Goal: Information Seeking & Learning: Learn about a topic

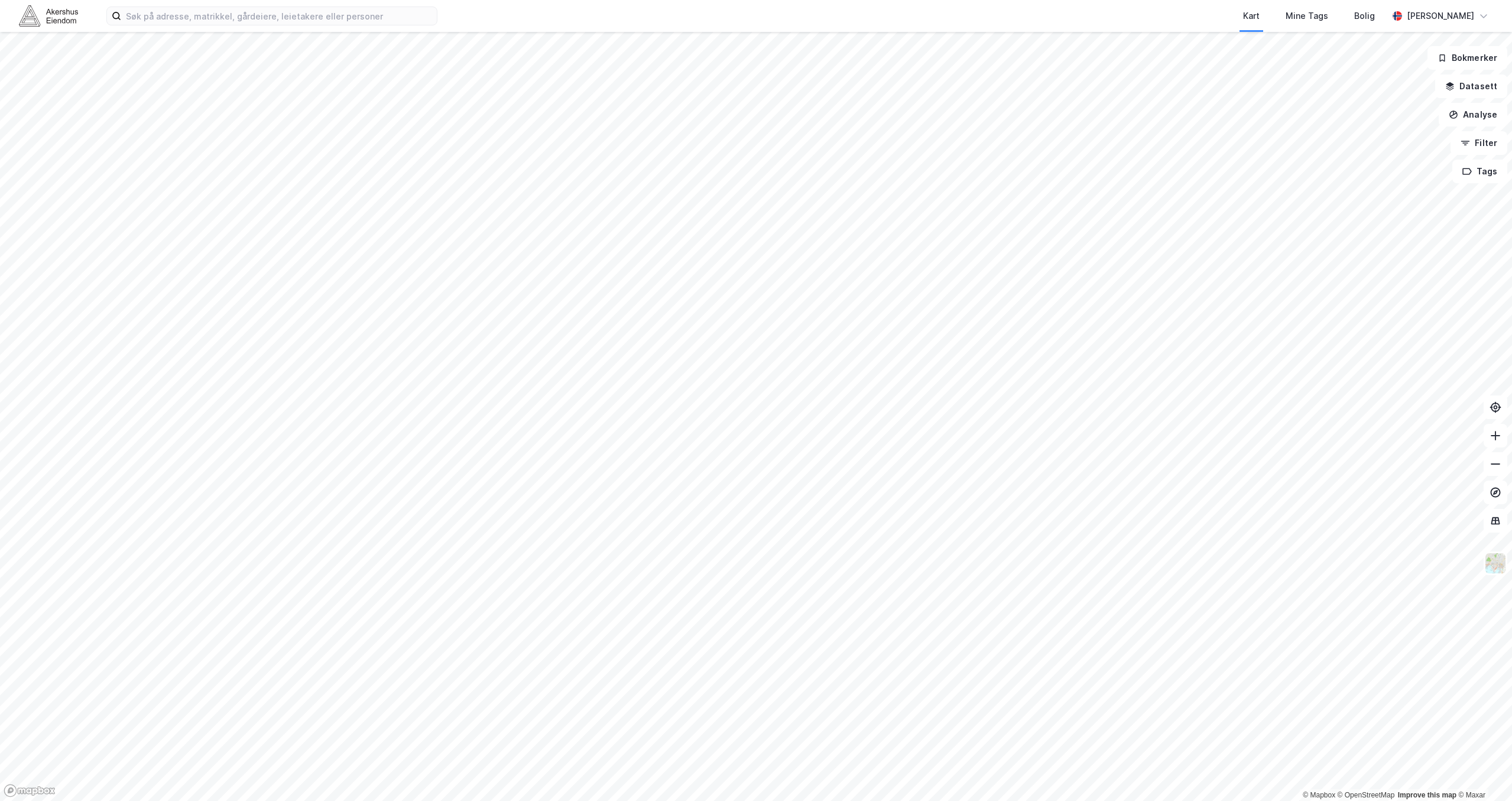
click at [256, 5] on div "Kart Mine Tags [PERSON_NAME]" at bounding box center [756, 16] width 1512 height 32
click at [249, 21] on input at bounding box center [278, 15] width 315 height 17
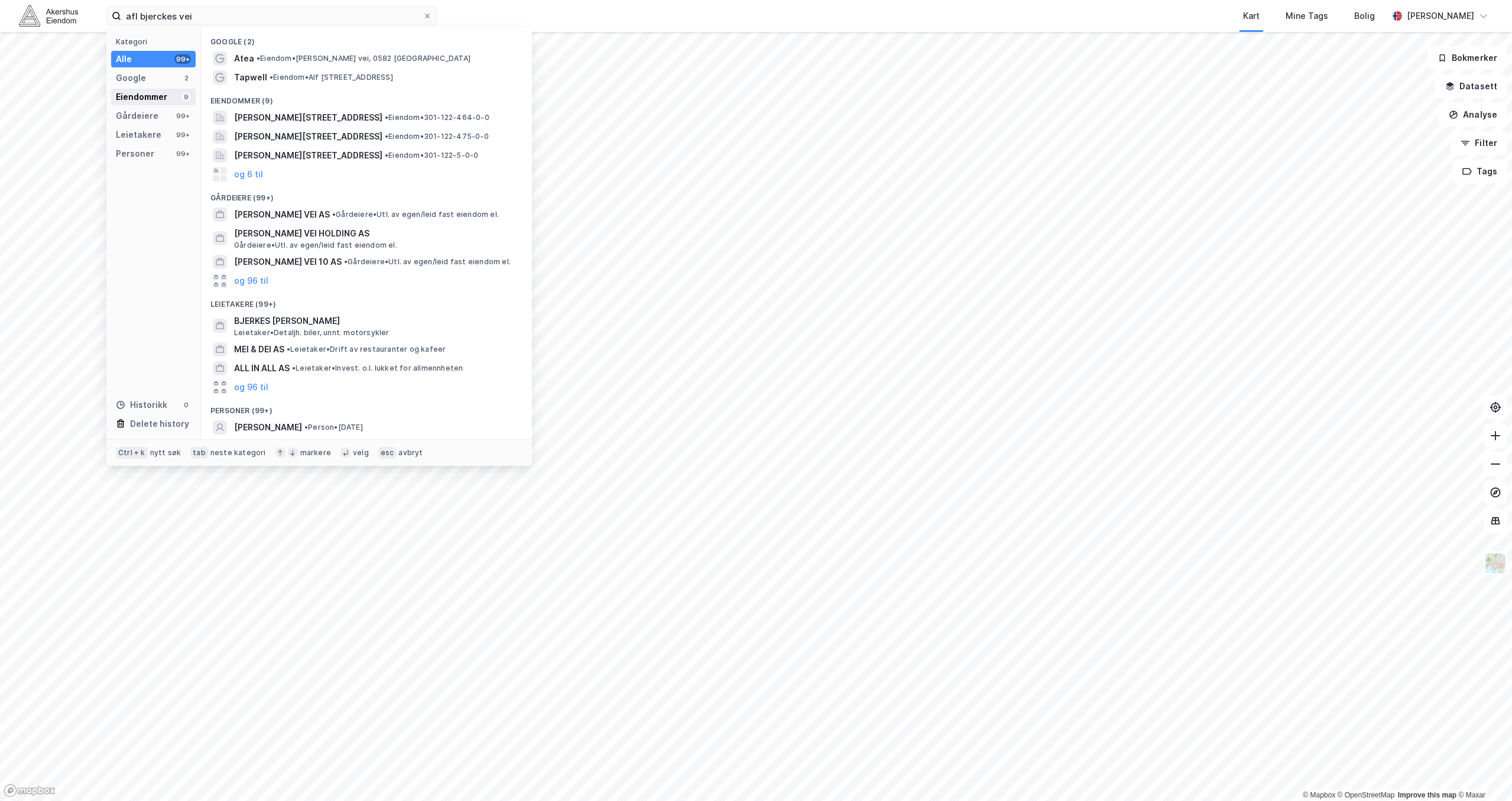
click at [151, 103] on div "Eiendommer" at bounding box center [141, 97] width 52 height 14
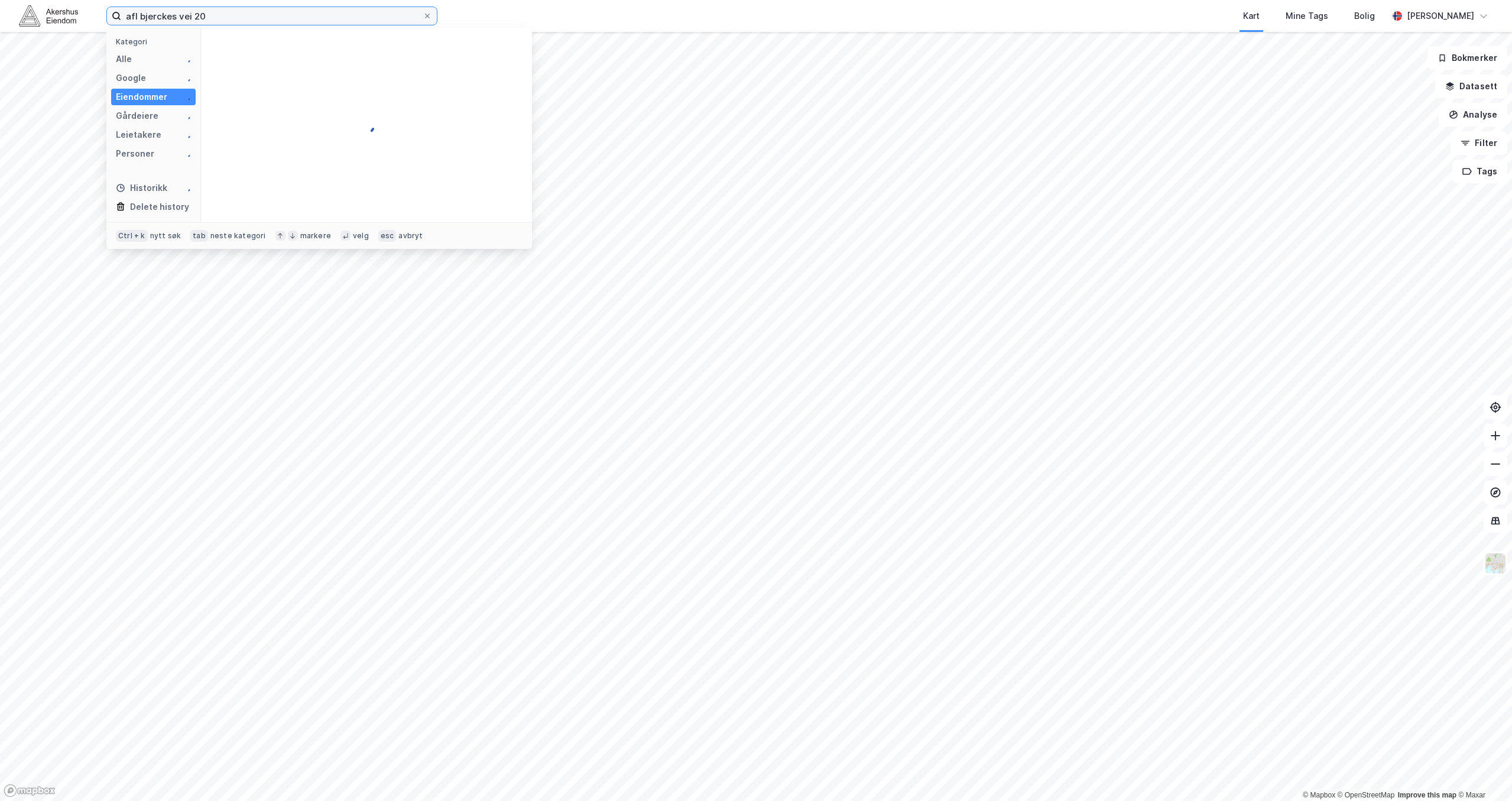
type input "afl bjerckes vei 20"
click at [313, 57] on span "[PERSON_NAME][STREET_ADDRESS]" at bounding box center [308, 59] width 148 height 14
